Goal: Transaction & Acquisition: Purchase product/service

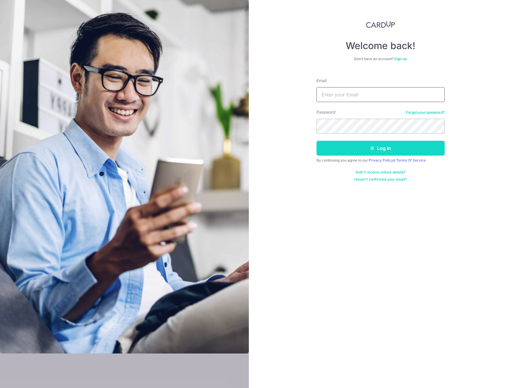
type input "[EMAIL_ADDRESS][DOMAIN_NAME]"
click at [340, 144] on button "Log in" at bounding box center [380, 148] width 128 height 15
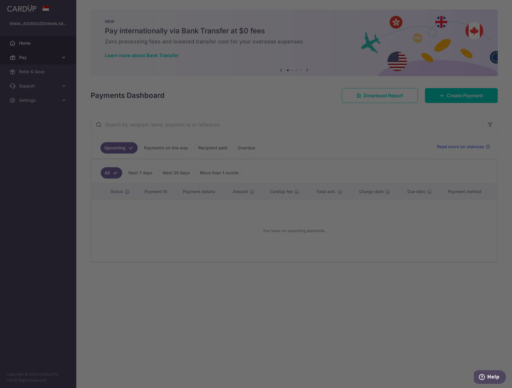
click at [43, 56] on div at bounding box center [258, 196] width 517 height 392
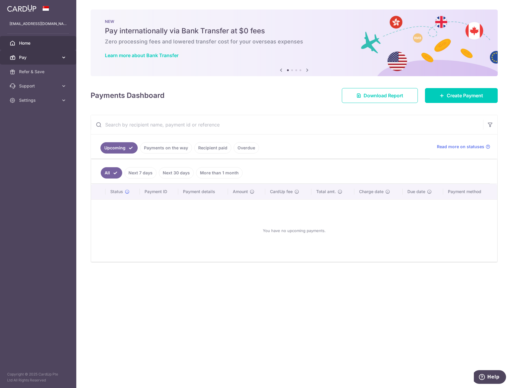
click at [50, 54] on link "Pay" at bounding box center [38, 57] width 76 height 14
click at [191, 94] on div "Payments Dashboard Download Report Create Payment" at bounding box center [294, 94] width 407 height 17
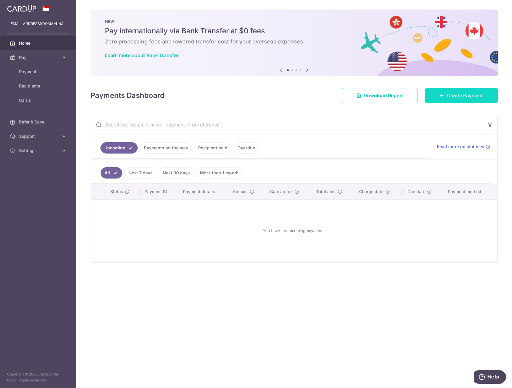
click at [461, 92] on link "Create Payment" at bounding box center [461, 95] width 73 height 15
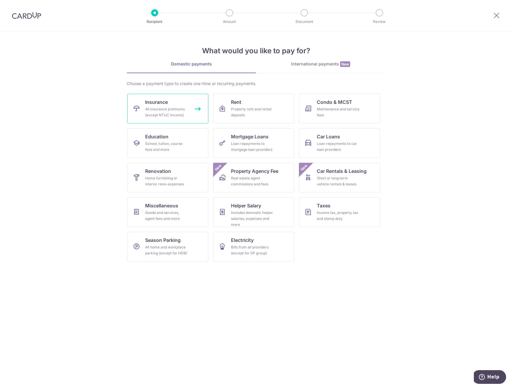
click at [175, 110] on div "All insurance premiums (except NTUC Income)" at bounding box center [166, 112] width 43 height 12
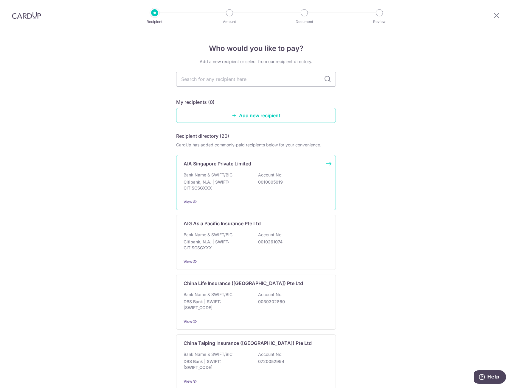
click at [212, 164] on p "AIA Singapore Private Limited" at bounding box center [217, 163] width 68 height 7
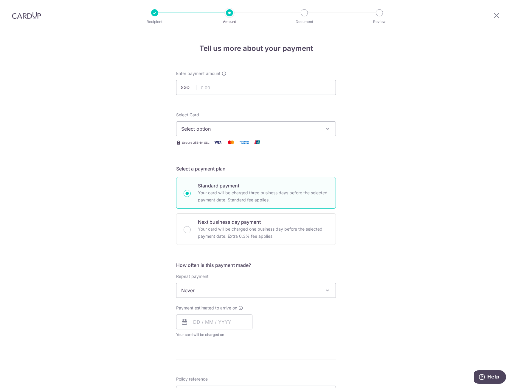
click at [9, 13] on div at bounding box center [26, 15] width 53 height 31
click at [25, 13] on img at bounding box center [26, 15] width 29 height 7
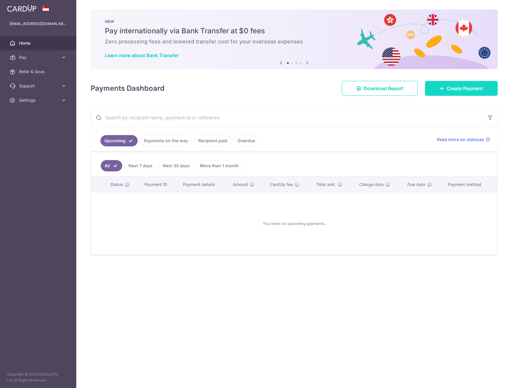
click at [470, 88] on span "Create Payment" at bounding box center [465, 88] width 36 height 7
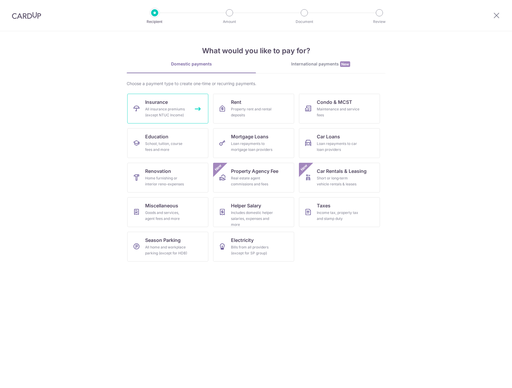
click at [173, 114] on div "All insurance premiums (except NTUC Income)" at bounding box center [166, 112] width 43 height 12
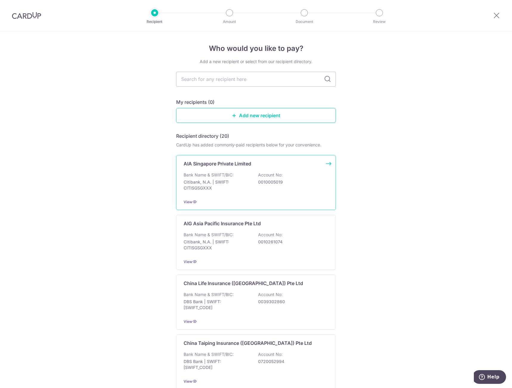
click at [245, 183] on p "Citibank, N.A. | SWIFT: CITISGSGXXX" at bounding box center [216, 185] width 67 height 12
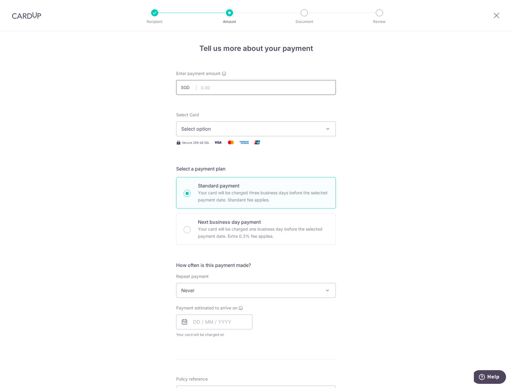
click at [233, 87] on input "text" at bounding box center [256, 87] width 160 height 15
type input "6,000.00"
click at [335, 67] on div "Tell us more about your payment Enter payment amount SGD 6,000.00 6000.00 Selec…" at bounding box center [256, 300] width 512 height 539
click at [285, 127] on span "Select option" at bounding box center [250, 128] width 139 height 7
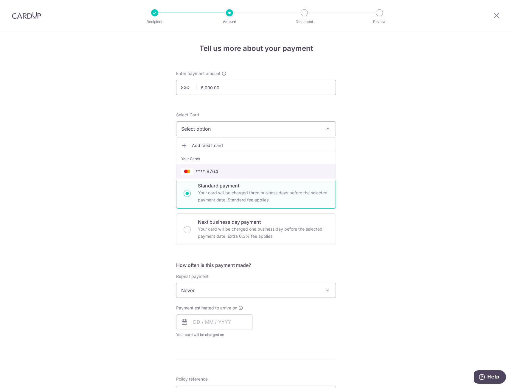
click at [253, 167] on link "**** 9764" at bounding box center [255, 171] width 159 height 14
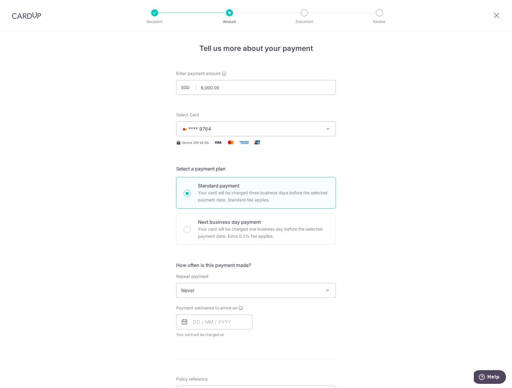
click at [209, 291] on span "Never" at bounding box center [255, 291] width 159 height 14
click at [145, 271] on div "Tell us more about your payment Enter payment amount SGD 6,000.00 6000.00 Selec…" at bounding box center [256, 300] width 512 height 539
click at [196, 322] on input "text" at bounding box center [214, 322] width 76 height 15
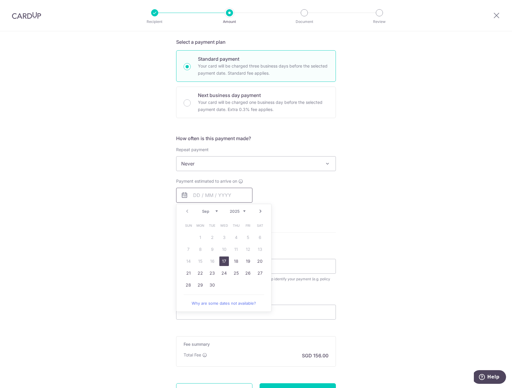
scroll to position [149, 0]
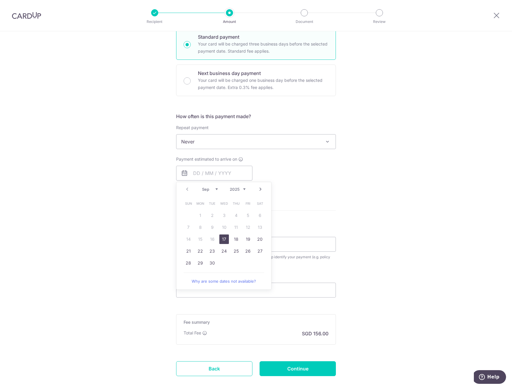
click at [129, 224] on div "Tell us more about your payment Enter payment amount SGD 6,000.00 6000.00 Selec…" at bounding box center [256, 151] width 512 height 539
click at [208, 173] on input "text" at bounding box center [214, 173] width 76 height 15
click at [223, 237] on link "17" at bounding box center [224, 240] width 10 height 10
type input "17/09/2025"
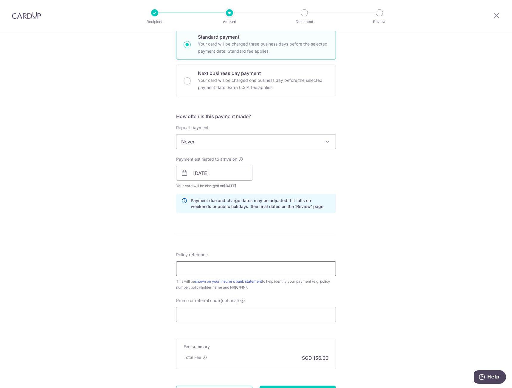
click at [216, 268] on input "Policy reference" at bounding box center [256, 269] width 160 height 15
click at [214, 266] on input "Policy reference" at bounding box center [256, 269] width 160 height 15
type input "U126096024"
click at [137, 266] on div "Tell us more about your payment Enter payment amount SGD 6,000.00 6000.00 Selec…" at bounding box center [256, 163] width 512 height 563
click at [200, 312] on input "Promo or referral code (optional)" at bounding box center [256, 314] width 160 height 15
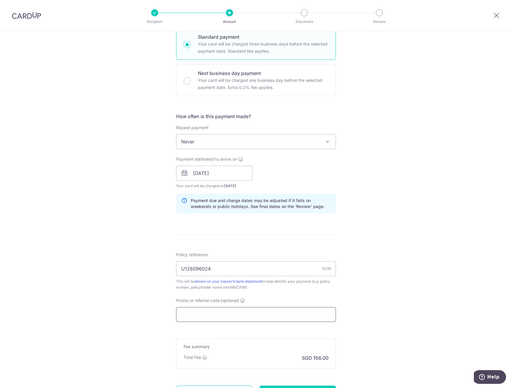
click at [199, 315] on input "Promo or referral code (optional)" at bounding box center [256, 314] width 160 height 15
click at [207, 318] on input "Promo or referral code (optional)" at bounding box center [256, 314] width 160 height 15
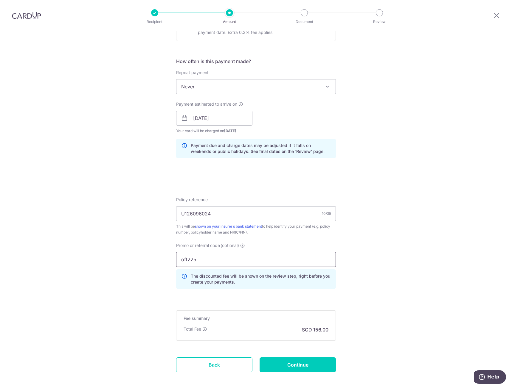
scroll to position [209, 0]
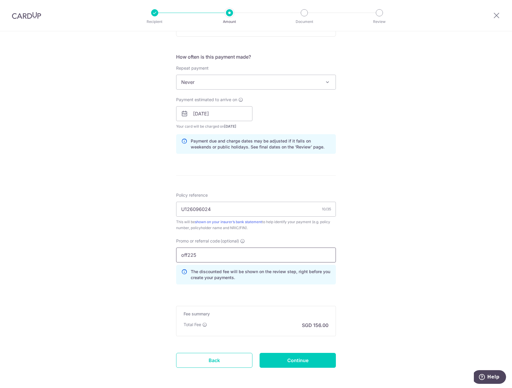
type input "off225"
click at [405, 308] on div "Tell us more about your payment Enter payment amount SGD 6,000.00 6000.00 Selec…" at bounding box center [256, 118] width 512 height 590
click at [303, 363] on input "Continue" at bounding box center [297, 360] width 76 height 15
type input "Create Schedule"
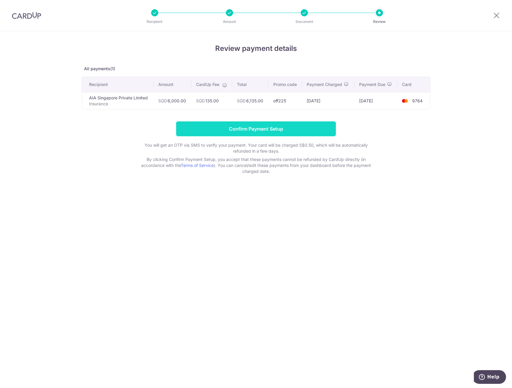
click at [224, 130] on input "Confirm Payment Setup" at bounding box center [256, 129] width 160 height 15
